Goal: Transaction & Acquisition: Purchase product/service

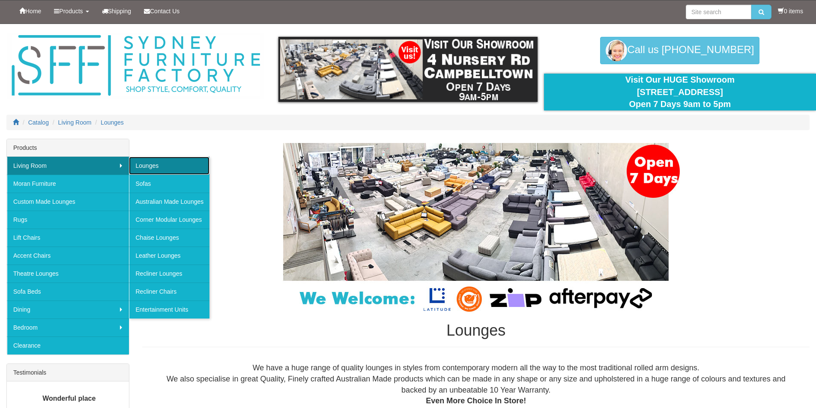
click at [146, 167] on link "Lounges" at bounding box center [169, 166] width 81 height 18
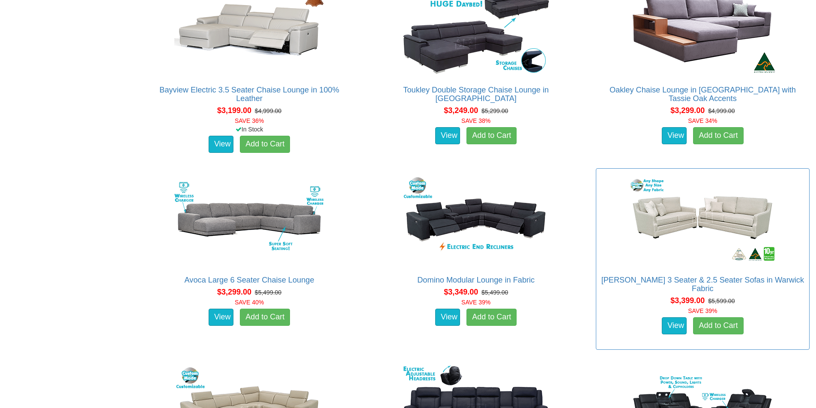
scroll to position [3940, 0]
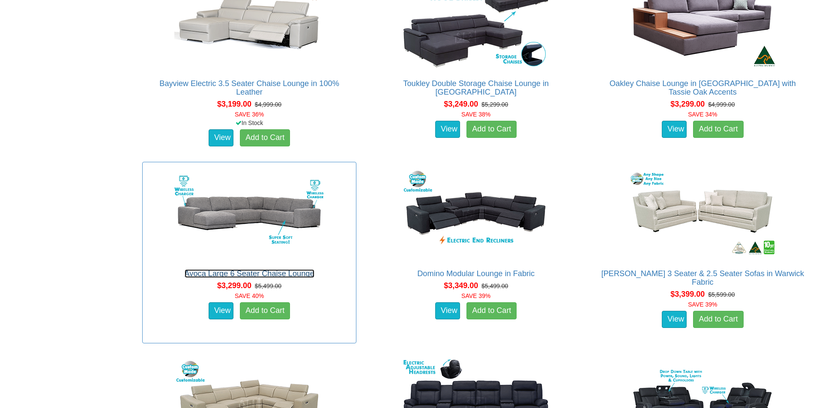
click at [238, 273] on link "Avoca Large 6 Seater Chaise Lounge" at bounding box center [250, 273] width 130 height 9
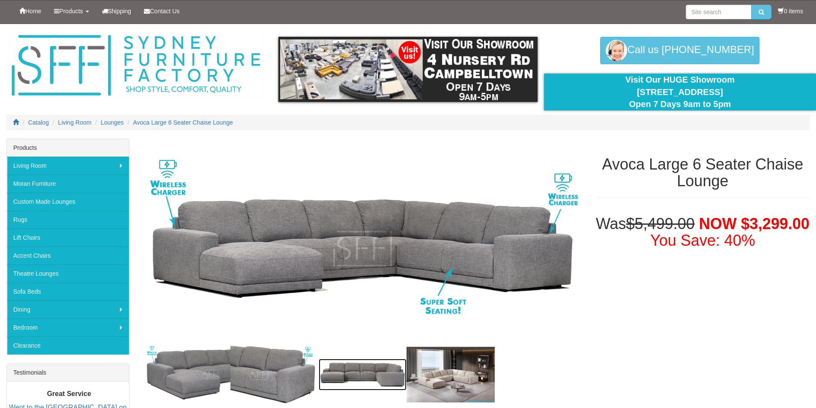
click at [360, 374] on img at bounding box center [363, 375] width 88 height 32
